Goal: Task Accomplishment & Management: Complete application form

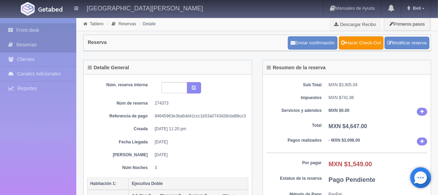
click at [53, 32] on link "Front desk" at bounding box center [38, 30] width 76 height 14
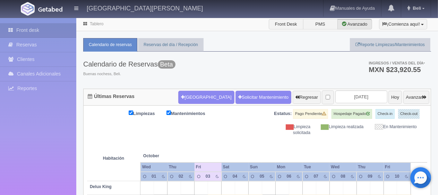
scroll to position [208, 0]
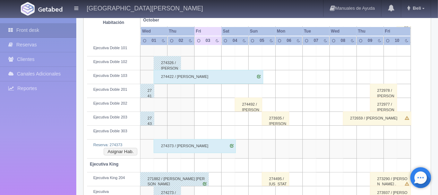
click at [184, 147] on div "274373 / [PERSON_NAME]" at bounding box center [195, 147] width 82 height 14
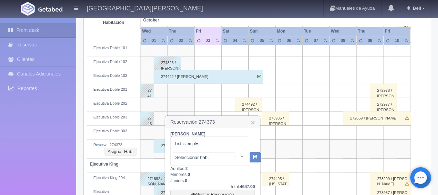
click at [230, 162] on div at bounding box center [209, 158] width 79 height 15
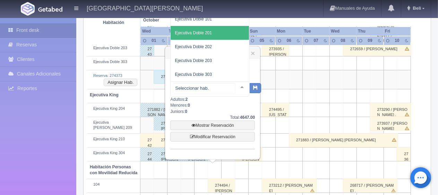
click at [220, 35] on span "Ejecutiva Doble 201" at bounding box center [210, 33] width 78 height 14
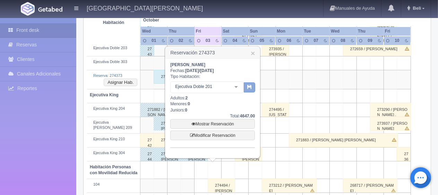
click at [251, 90] on button "button" at bounding box center [249, 88] width 11 height 10
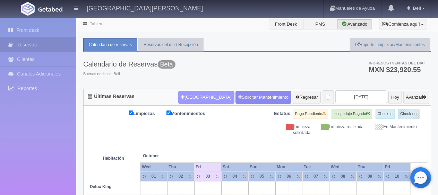
click at [192, 94] on button "[GEOGRAPHIC_DATA]" at bounding box center [206, 97] width 56 height 13
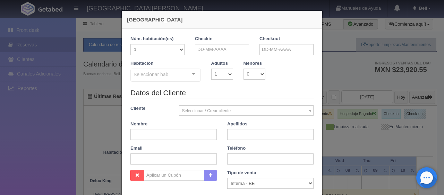
checkbox input "false"
click at [230, 41] on div "Checkin" at bounding box center [222, 45] width 54 height 19
click at [234, 47] on input "text" at bounding box center [222, 49] width 54 height 11
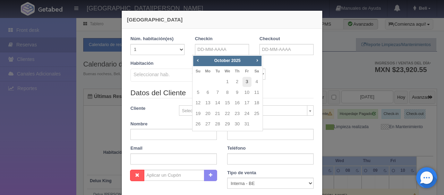
click at [246, 81] on link "3" at bounding box center [247, 82] width 9 height 10
type input "[DATE]"
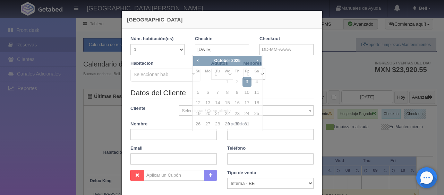
checkbox input "false"
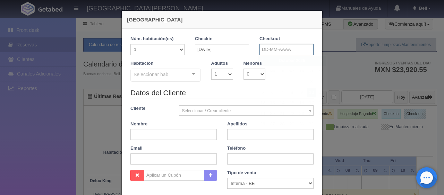
click at [275, 50] on input "text" at bounding box center [287, 49] width 54 height 11
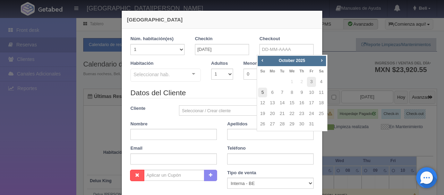
click at [262, 92] on link "5" at bounding box center [262, 93] width 9 height 10
type input "[DATE]"
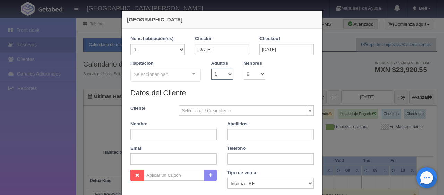
click at [215, 74] on select "1 2 3 4 5 6 7 8 9 10" at bounding box center [222, 74] width 22 height 11
checkbox input "false"
select select "2"
click at [211, 69] on select "1 2 3 4 5 6 7 8 9 10" at bounding box center [222, 74] width 22 height 11
click at [181, 76] on div "Seleccionar hab." at bounding box center [166, 75] width 70 height 13
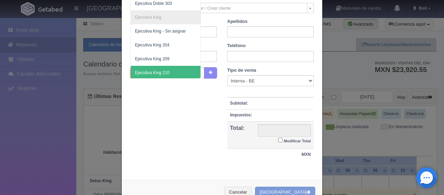
scroll to position [157, 0]
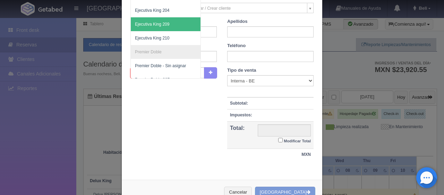
click at [167, 27] on span "Ejecutiva King 209" at bounding box center [189, 24] width 117 height 14
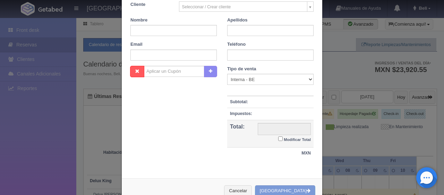
scroll to position [100, 0]
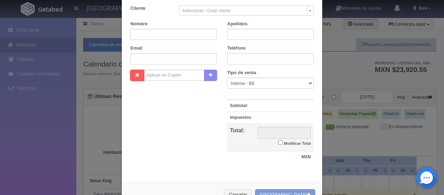
checkbox input "false"
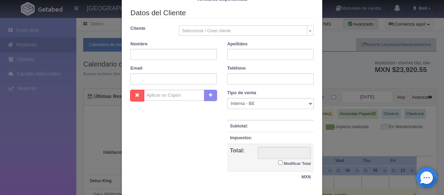
scroll to position [0, 0]
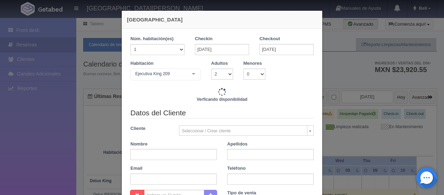
type input "3098.00"
checkbox input "false"
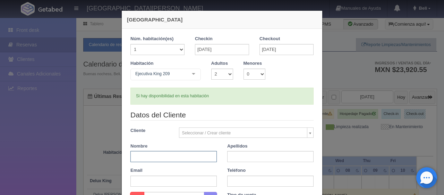
click at [162, 157] on input "text" at bounding box center [174, 156] width 86 height 11
paste input "[PERSON_NAME]"
type input "[PERSON_NAME]"
paste input "[PERSON_NAME]"
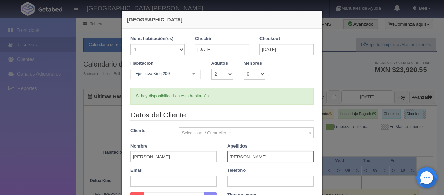
type input "[PERSON_NAME]"
click at [257, 182] on input "text" at bounding box center [270, 181] width 86 height 11
paste input "4641066967"
type input "4641066967"
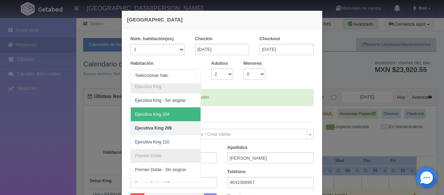
click at [169, 113] on span "Ejecutiva King 204" at bounding box center [189, 115] width 117 height 14
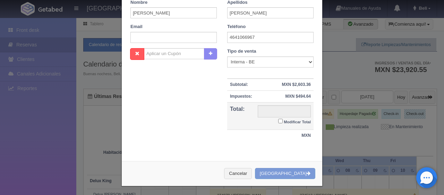
click at [297, 121] on small "Modificar Total" at bounding box center [297, 122] width 27 height 4
click at [283, 121] on input "Modificar Total" at bounding box center [280, 121] width 5 height 5
checkbox input "true"
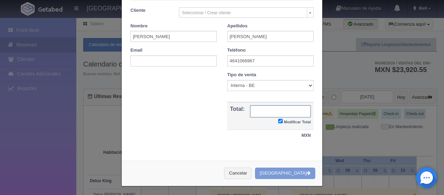
type input "3098.00"
checkbox input "true"
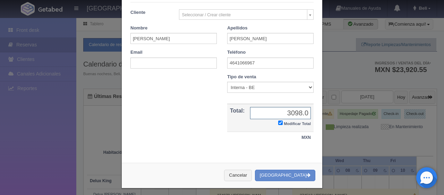
scroll to position [121, 0]
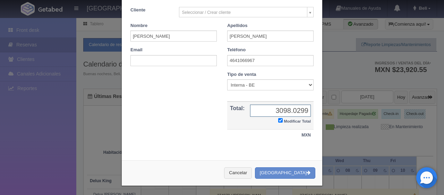
type input "3098.02998"
click at [303, 107] on input "3098.02998" at bounding box center [280, 111] width 61 height 12
type input "2998"
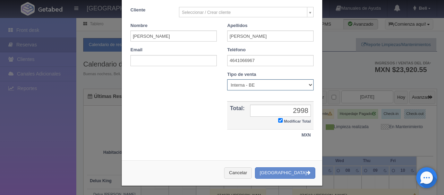
click at [234, 85] on select "Correo Electronico Interna - BE Llamada OTA Externa Otro WALK IN" at bounding box center [270, 84] width 86 height 11
select select "phone"
click at [227, 79] on select "Correo Electronico Interna - BE Llamada OTA Externa Otro WALK IN" at bounding box center [270, 84] width 86 height 11
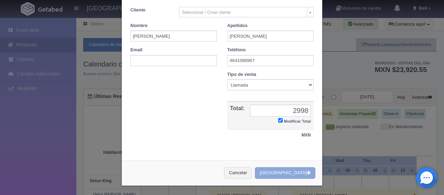
click at [292, 176] on button "[GEOGRAPHIC_DATA]" at bounding box center [285, 173] width 60 height 11
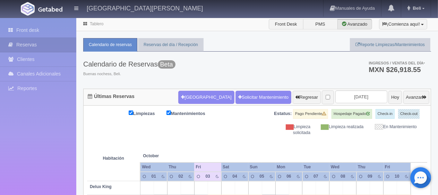
click at [225, 152] on th at bounding box center [214, 149] width 41 height 26
click at [217, 146] on th at bounding box center [214, 149] width 41 height 26
